Goal: Register for event/course

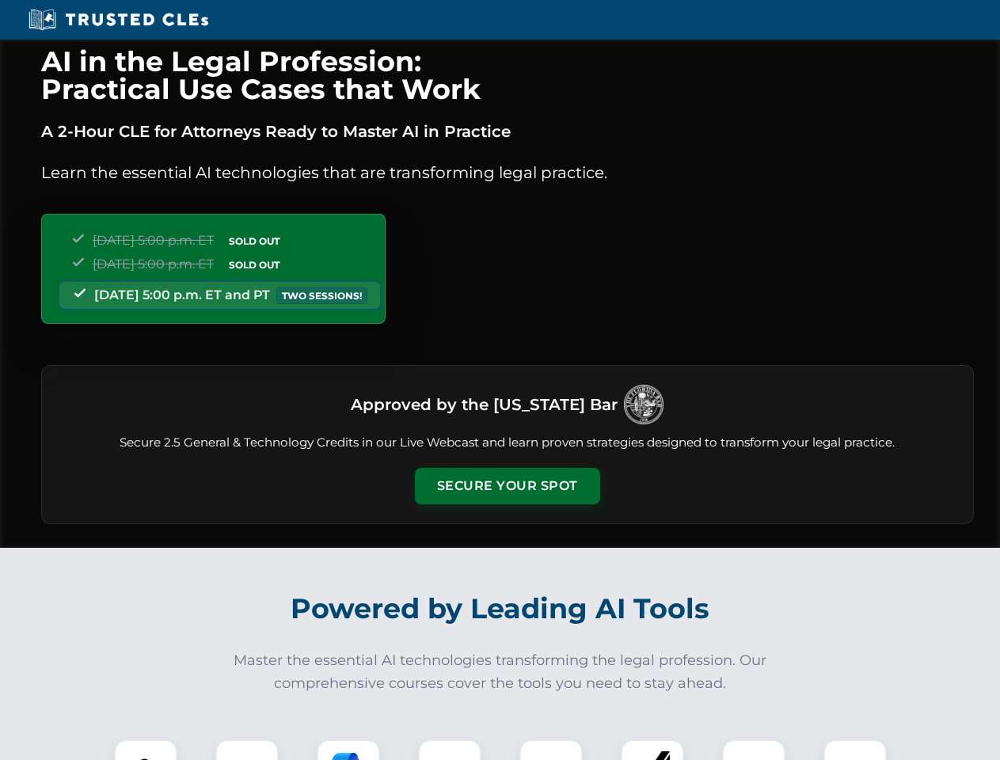
click at [507, 486] on button "Secure Your Spot" at bounding box center [507, 486] width 185 height 36
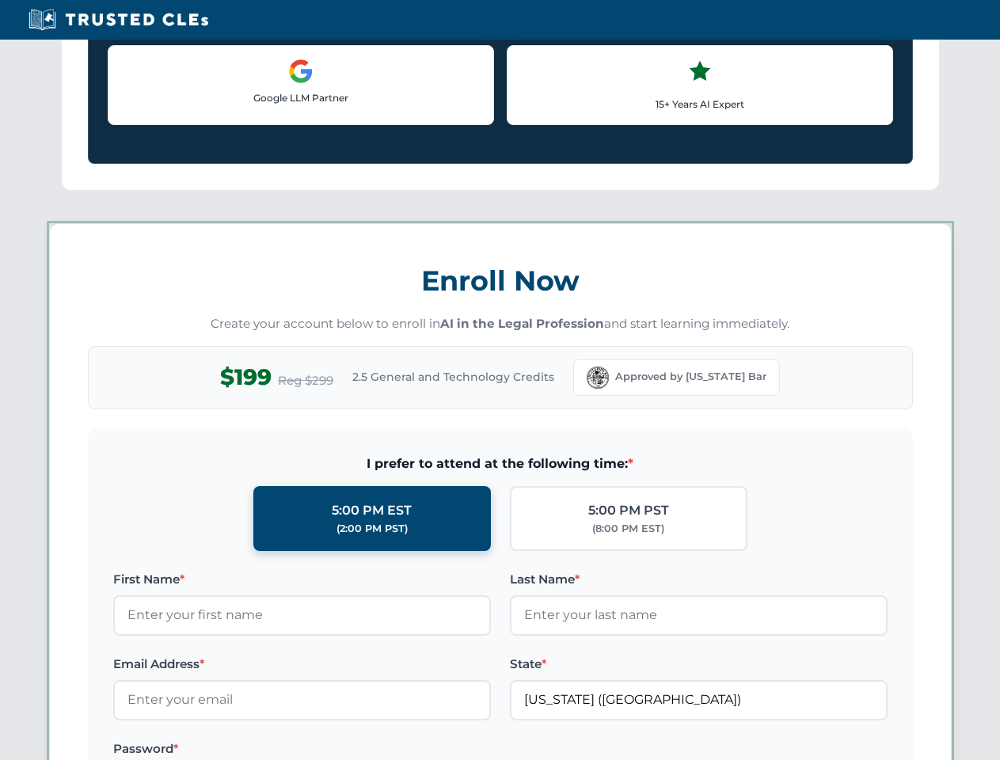
click at [247, 750] on label "Password *" at bounding box center [302, 748] width 378 height 19
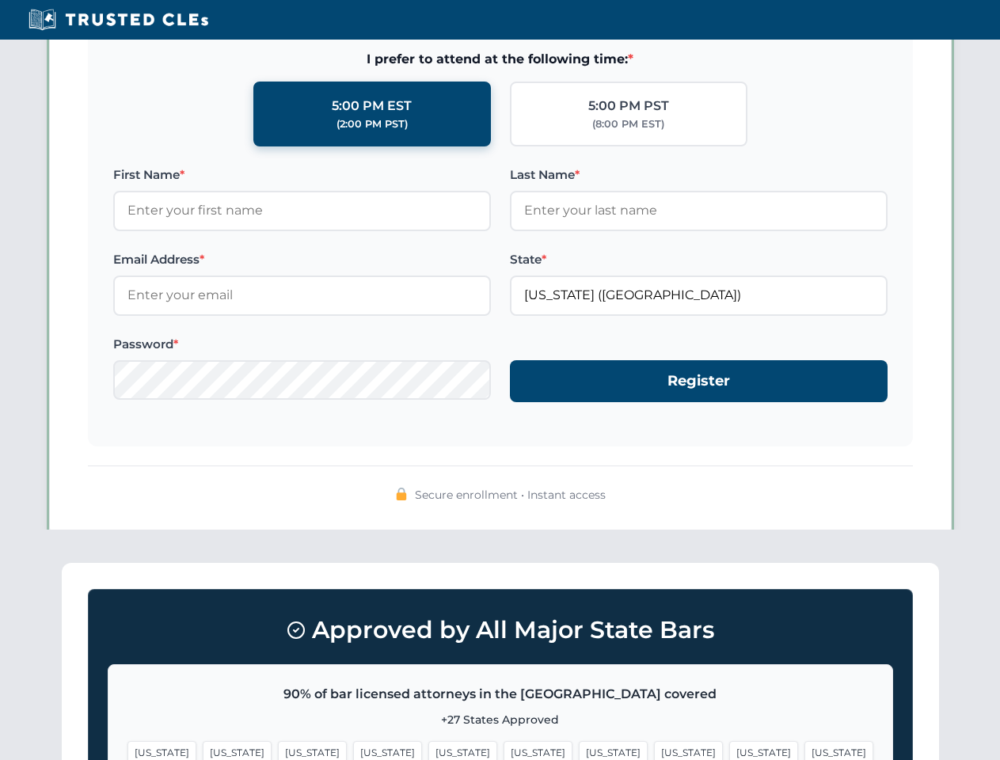
click at [579, 750] on span "[US_STATE]" at bounding box center [613, 752] width 69 height 23
click at [729, 750] on span "[US_STATE]" at bounding box center [763, 752] width 69 height 23
